Goal: Navigation & Orientation: Find specific page/section

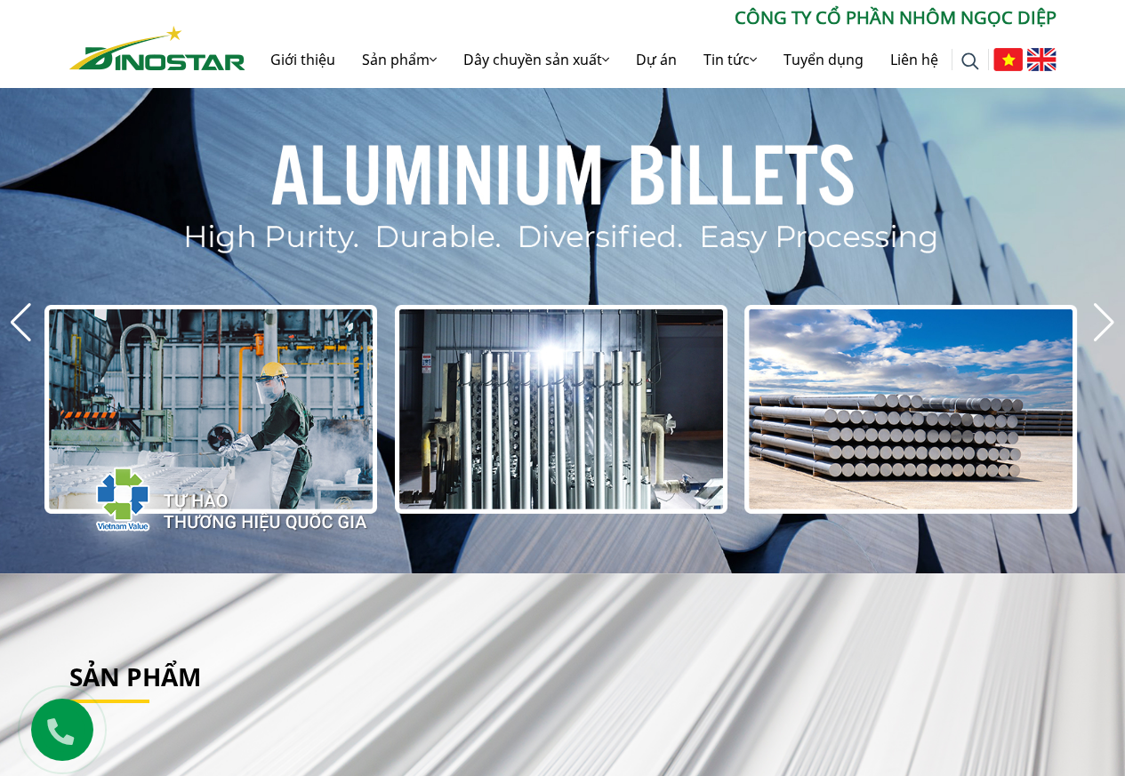
click at [1034, 59] on img at bounding box center [1041, 59] width 29 height 23
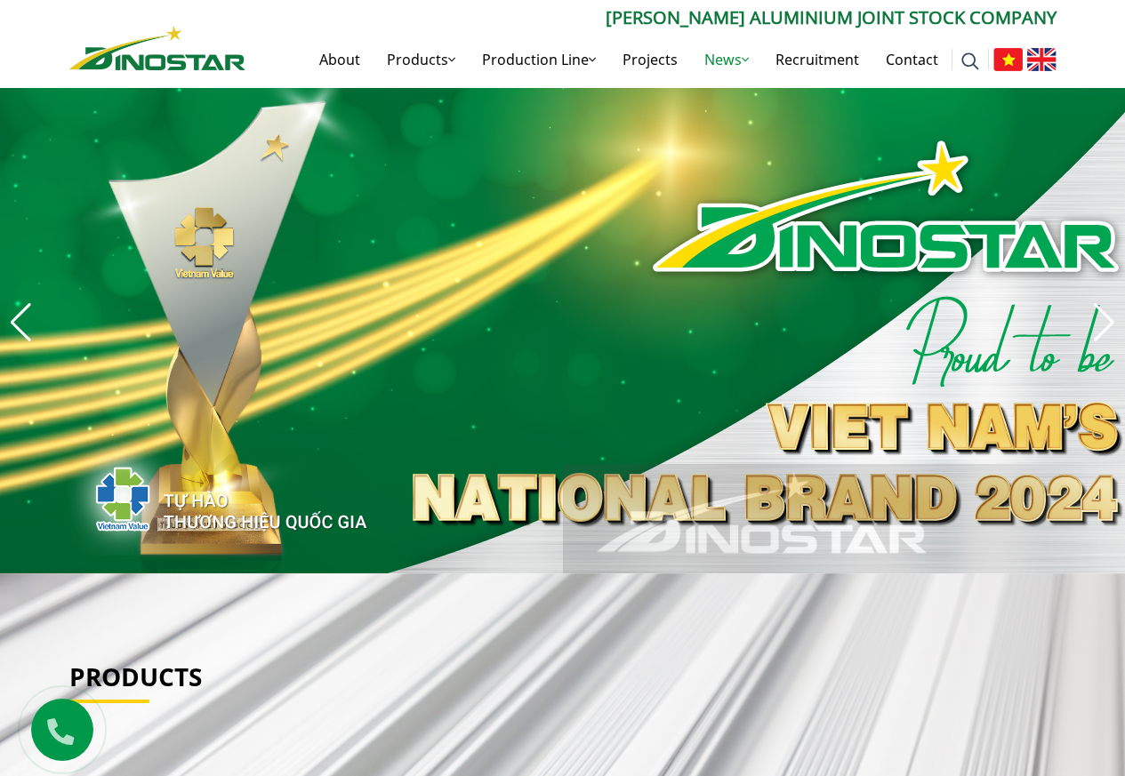
click at [691, 60] on link "News" at bounding box center [726, 59] width 71 height 57
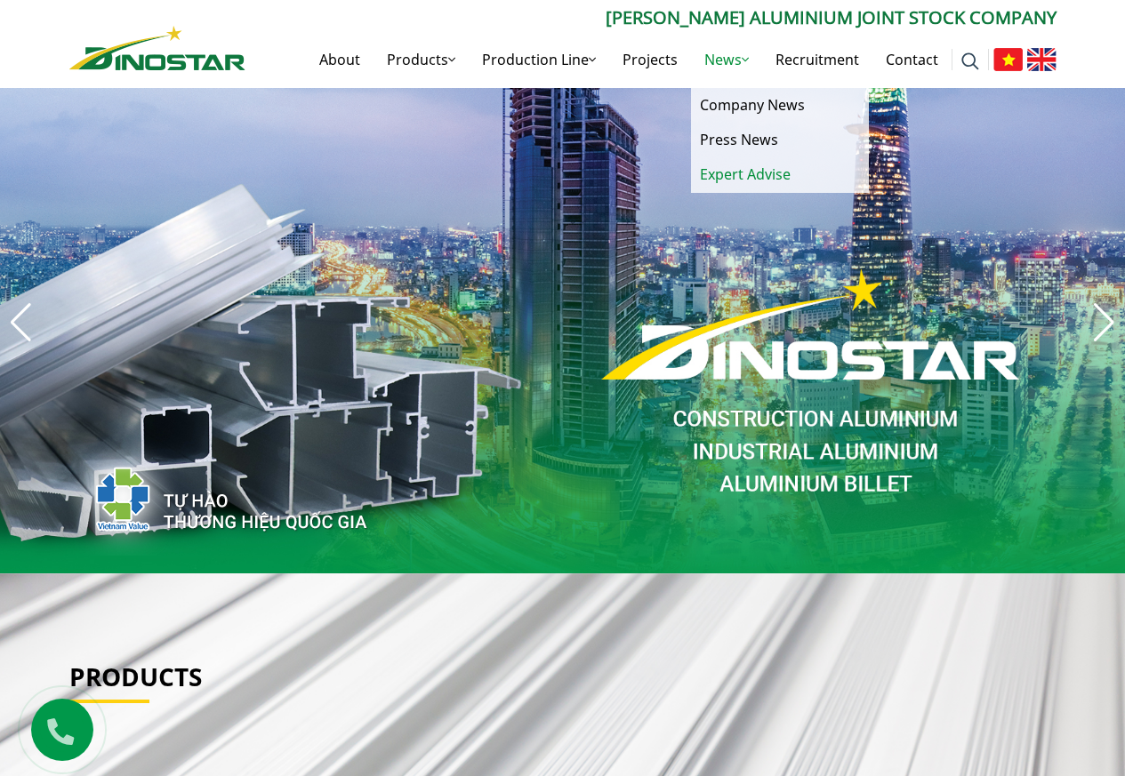
click at [738, 173] on link "Expert Advise" at bounding box center [780, 174] width 178 height 35
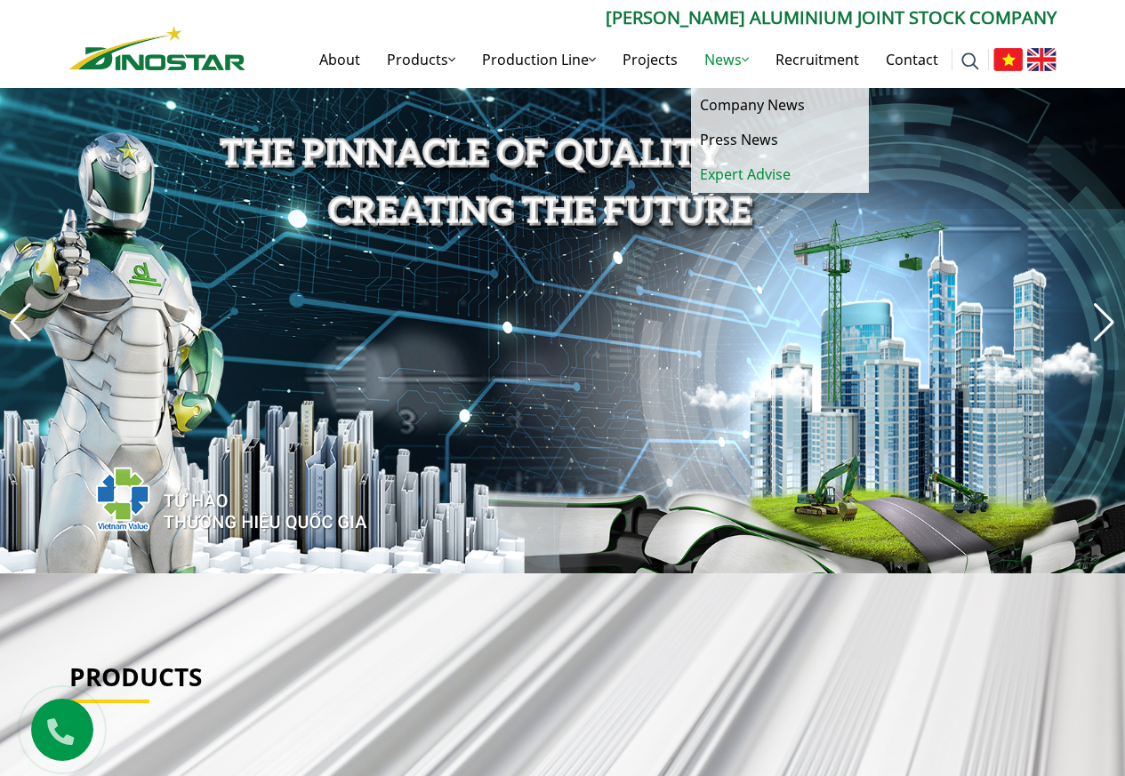
click at [747, 174] on link "Expert Advise" at bounding box center [780, 174] width 178 height 35
